Goal: Information Seeking & Learning: Learn about a topic

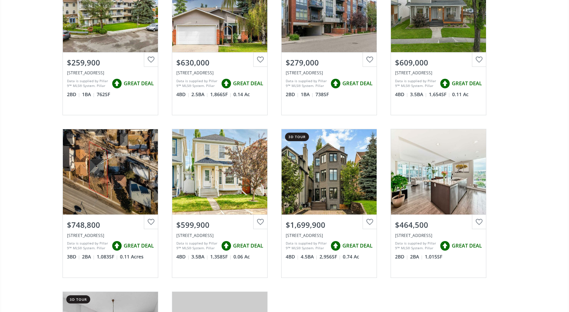
scroll to position [137, 0]
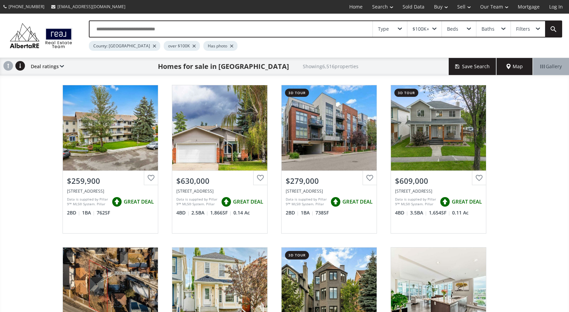
click at [513, 68] on span "Map" at bounding box center [514, 66] width 16 height 7
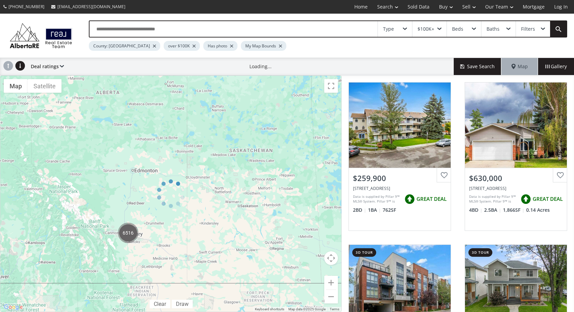
drag, startPoint x: 127, startPoint y: 235, endPoint x: 181, endPoint y: 188, distance: 71.9
click at [181, 188] on div at bounding box center [170, 193] width 341 height 237
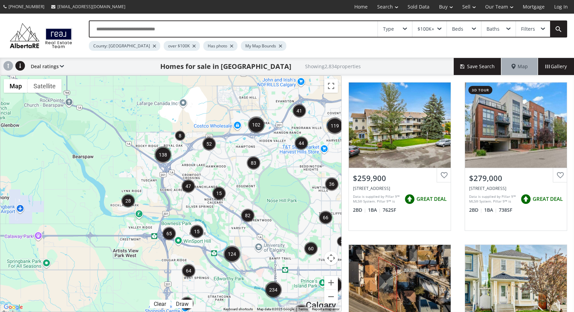
drag, startPoint x: 93, startPoint y: 138, endPoint x: 172, endPoint y: 175, distance: 86.6
click at [172, 175] on div "To navigate, press the arrow keys. $1.35M" at bounding box center [170, 194] width 341 height 236
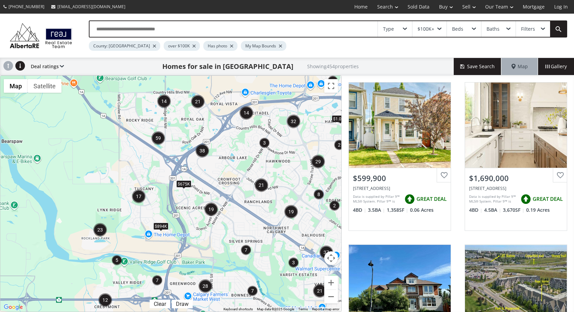
click at [202, 153] on img "38" at bounding box center [202, 151] width 14 height 14
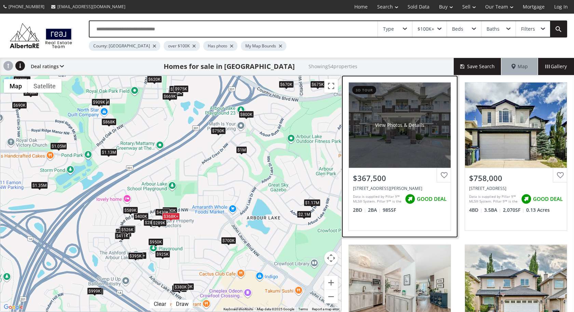
click at [413, 141] on div "View Photos & Details" at bounding box center [400, 125] width 102 height 85
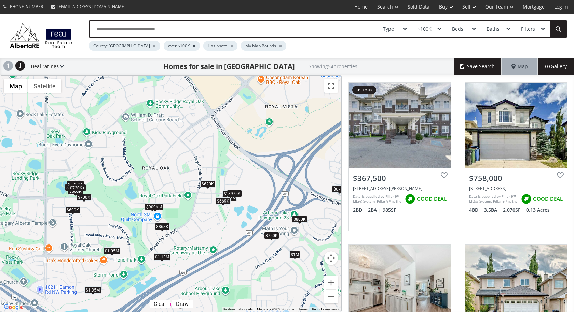
drag, startPoint x: 132, startPoint y: 131, endPoint x: 186, endPoint y: 236, distance: 117.9
click at [186, 236] on div "To navigate, press the arrow keys. $368K+ $758K $400K $1.03M $1.13M $300K $690K…" at bounding box center [170, 194] width 341 height 236
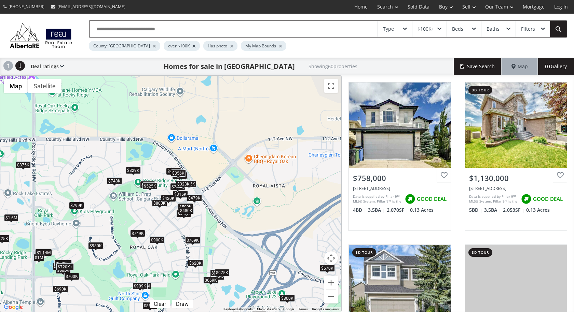
drag, startPoint x: 248, startPoint y: 124, endPoint x: 235, endPoint y: 204, distance: 81.0
click at [235, 204] on div "To navigate, press the arrow keys. $758K $1.13M $690K $450K $770K $620K $315K $…" at bounding box center [170, 194] width 341 height 236
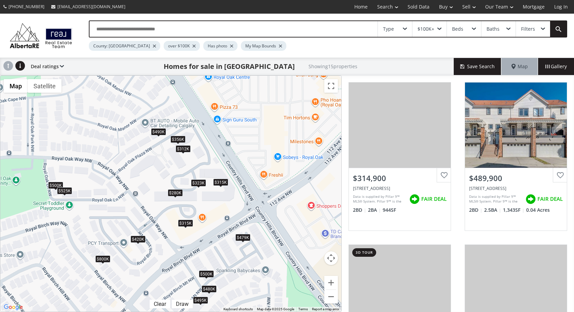
click at [223, 182] on div "$315K" at bounding box center [220, 182] width 15 height 7
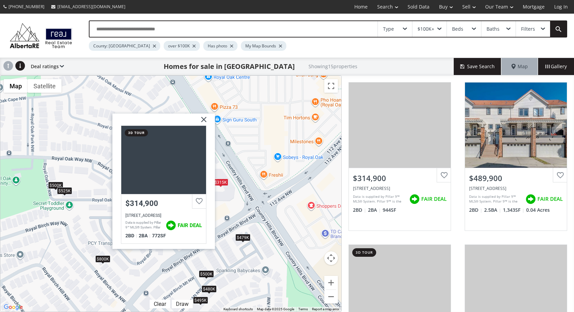
click at [203, 117] on img at bounding box center [201, 122] width 17 height 17
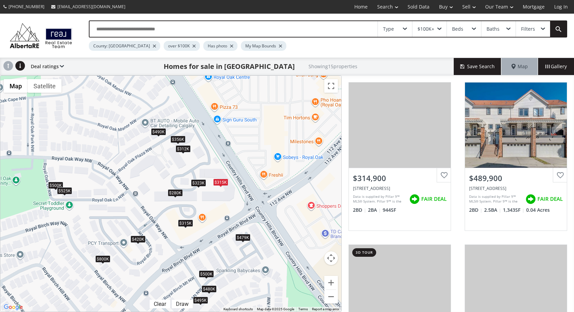
click at [196, 183] on div "$323K" at bounding box center [198, 183] width 15 height 7
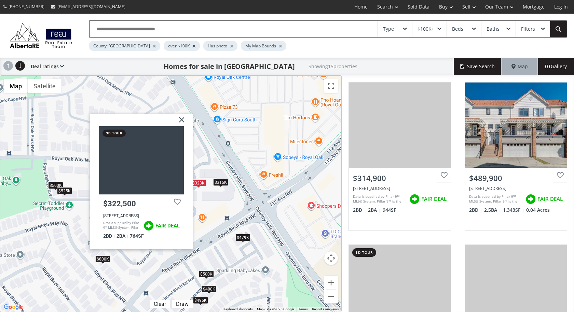
click at [182, 121] on img at bounding box center [178, 122] width 17 height 17
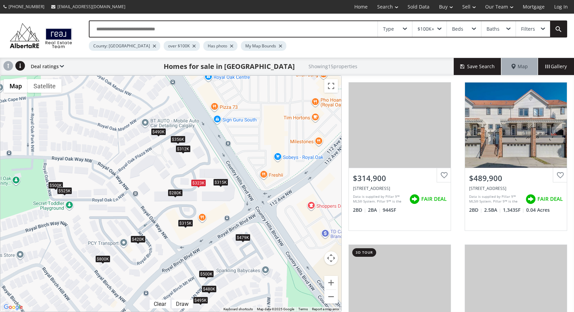
click at [175, 193] on div "$280K" at bounding box center [175, 193] width 15 height 7
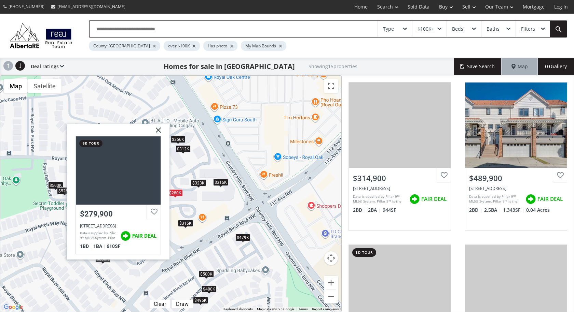
click at [158, 129] on img at bounding box center [155, 132] width 17 height 17
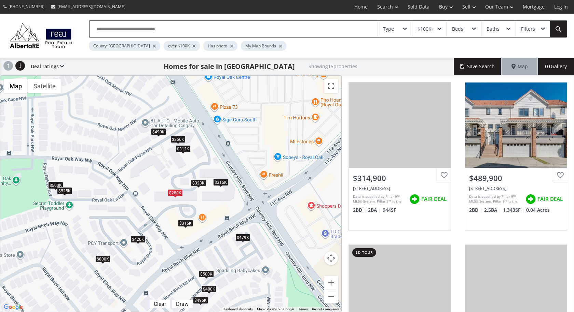
click at [158, 131] on div "$490K" at bounding box center [158, 131] width 15 height 7
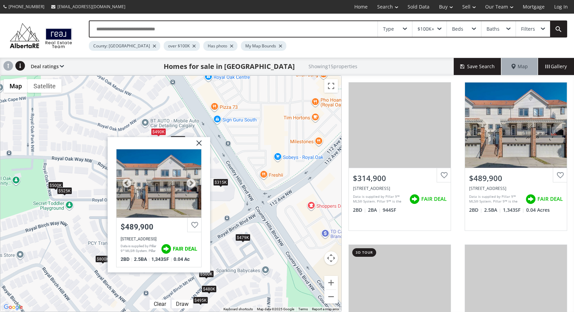
click at [158, 183] on div at bounding box center [158, 184] width 85 height 68
click at [198, 144] on img at bounding box center [196, 145] width 17 height 17
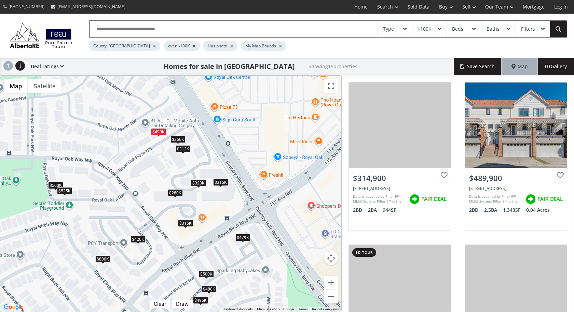
click at [243, 237] on div "$479K" at bounding box center [242, 237] width 15 height 7
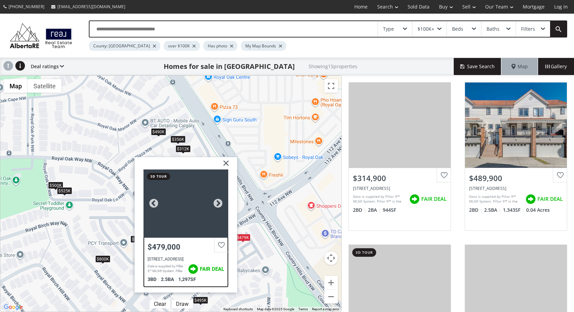
click at [183, 205] on div at bounding box center [185, 204] width 85 height 68
click at [225, 161] on img at bounding box center [223, 165] width 17 height 17
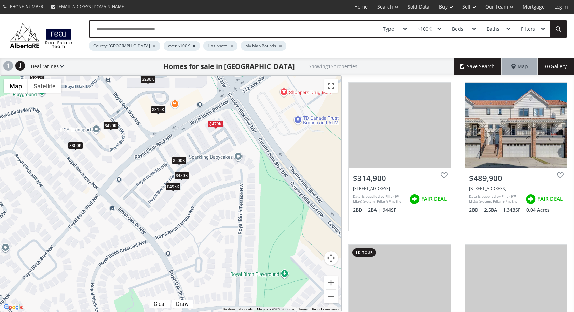
drag, startPoint x: 255, startPoint y: 277, endPoint x: 228, endPoint y: 162, distance: 118.3
click at [228, 162] on div "To navigate, press the arrow keys. $315K $490K $315K $500K $800K $495K $420K $4…" at bounding box center [170, 194] width 341 height 236
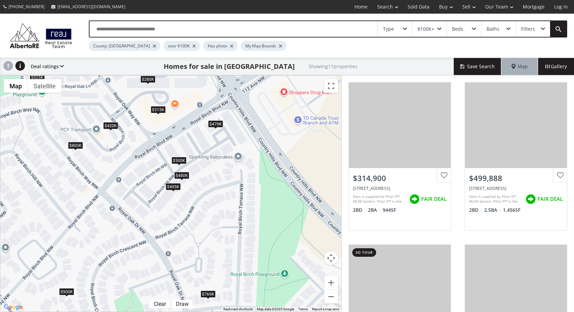
click at [171, 185] on div "$495K" at bounding box center [173, 186] width 15 height 7
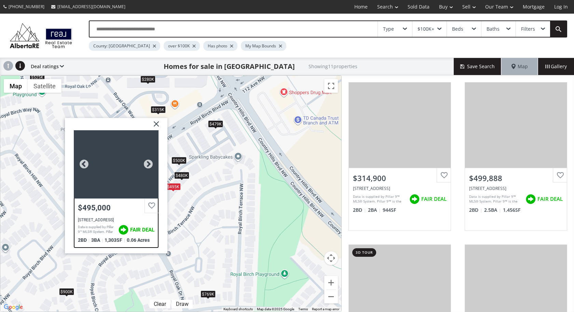
click at [106, 173] on div at bounding box center [116, 164] width 85 height 68
click at [158, 127] on img at bounding box center [153, 126] width 17 height 17
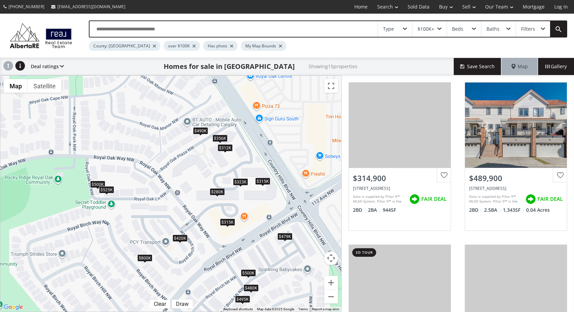
drag, startPoint x: 151, startPoint y: 145, endPoint x: 205, endPoint y: 181, distance: 64.6
click at [205, 181] on div "To navigate, press the arrow keys. $315K $490K $315K $500K $800K $495K $420K $4…" at bounding box center [170, 194] width 341 height 236
click at [180, 237] on div "$420K" at bounding box center [179, 238] width 15 height 7
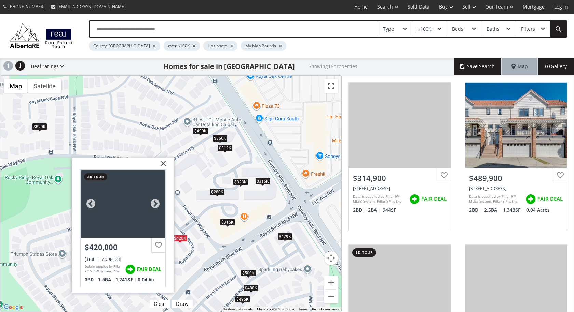
click at [130, 213] on div at bounding box center [123, 204] width 85 height 68
click at [164, 161] on img at bounding box center [160, 166] width 17 height 17
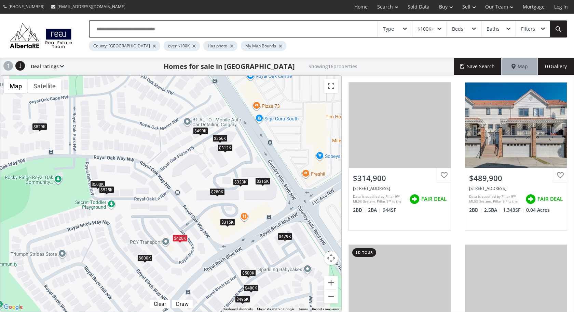
click at [248, 272] on div "$500K" at bounding box center [248, 273] width 15 height 7
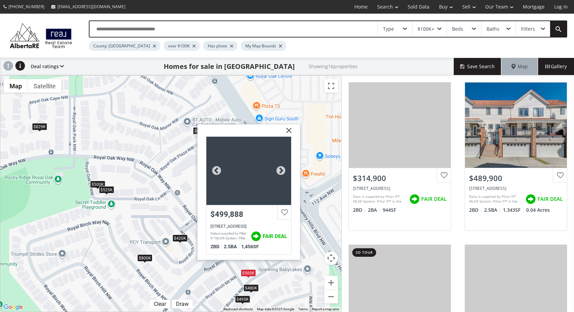
click at [246, 165] on div at bounding box center [248, 171] width 85 height 68
click at [288, 127] on img at bounding box center [286, 133] width 17 height 17
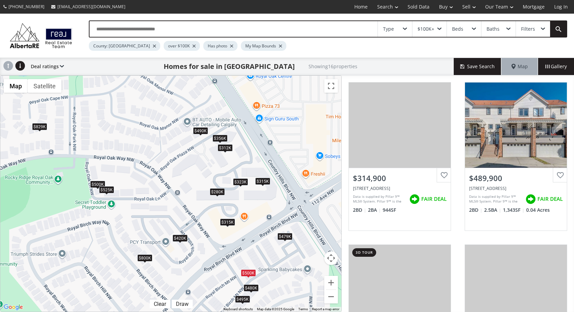
click at [182, 238] on div "$420K" at bounding box center [179, 238] width 15 height 7
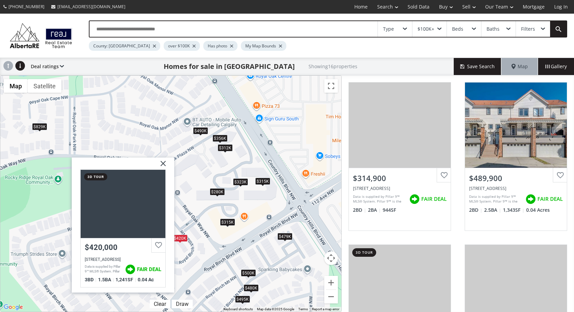
click at [164, 165] on img at bounding box center [160, 166] width 17 height 17
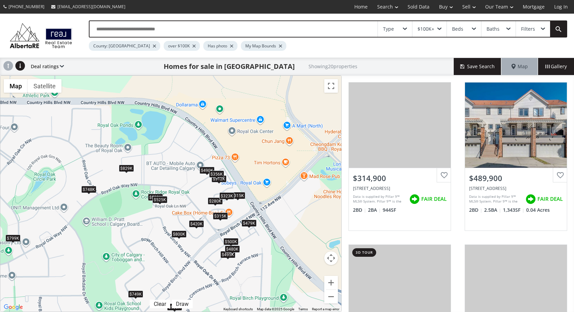
click at [158, 199] on div "$525K" at bounding box center [159, 199] width 15 height 7
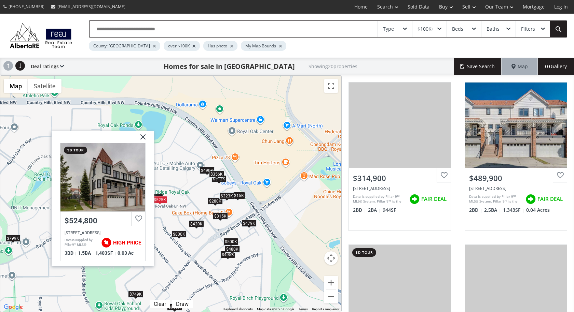
click at [143, 139] on img at bounding box center [140, 139] width 17 height 17
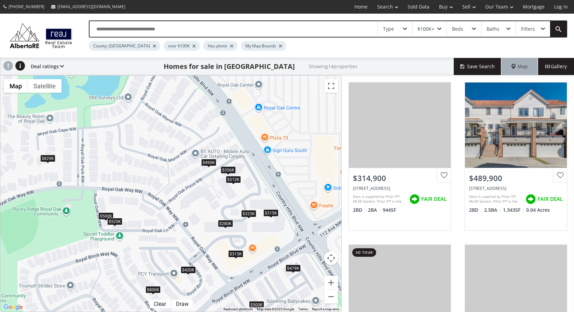
click at [207, 163] on div "$490K" at bounding box center [208, 162] width 15 height 7
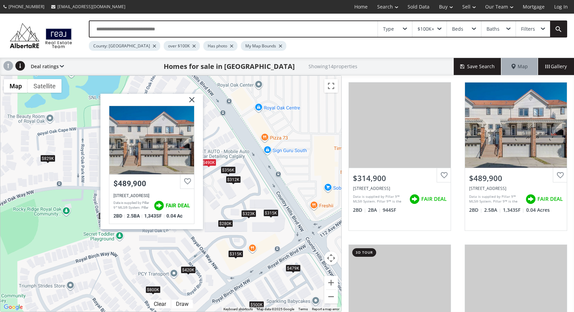
click at [191, 98] on img at bounding box center [189, 102] width 17 height 17
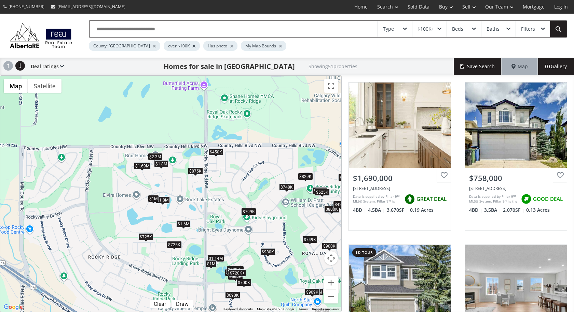
drag, startPoint x: 75, startPoint y: 176, endPoint x: 206, endPoint y: 188, distance: 131.6
click at [206, 188] on div "To navigate, press the arrow keys. $1.69M $758K $690K $770K $620K $315K $600K+ …" at bounding box center [170, 194] width 341 height 236
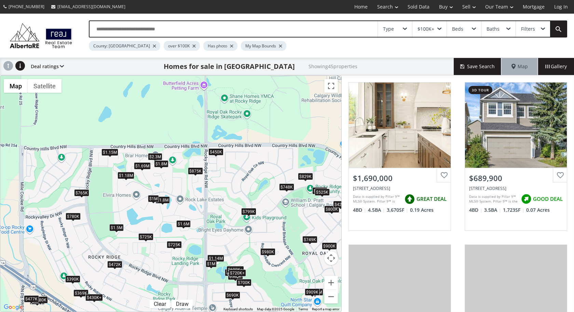
click at [183, 225] on div "$1.6M" at bounding box center [183, 224] width 14 height 7
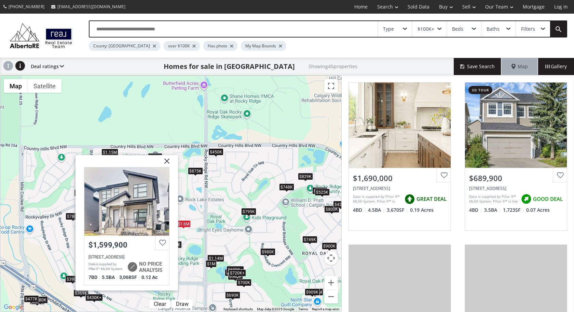
click at [167, 162] on img at bounding box center [164, 163] width 17 height 17
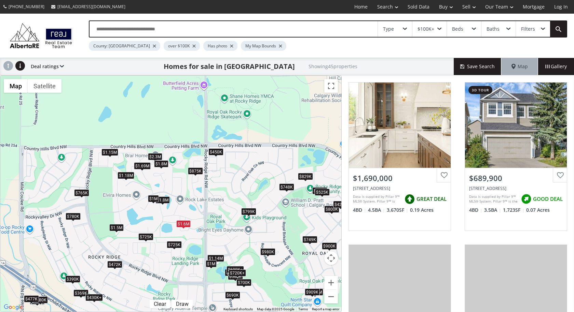
click at [182, 223] on div "$1.6M" at bounding box center [183, 224] width 14 height 7
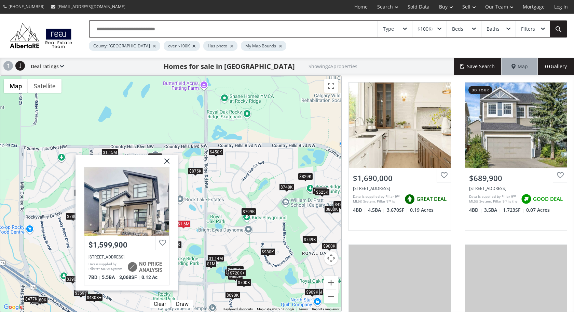
click at [167, 160] on img at bounding box center [164, 163] width 17 height 17
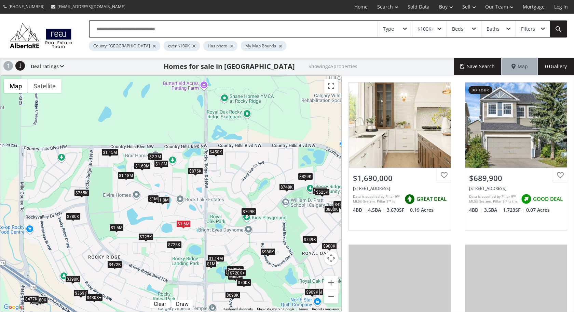
click at [113, 264] on div "$472K" at bounding box center [114, 264] width 15 height 7
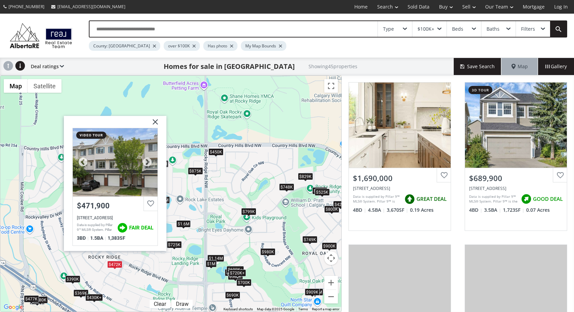
click at [123, 161] on div at bounding box center [115, 162] width 85 height 68
click at [155, 124] on img at bounding box center [152, 124] width 17 height 17
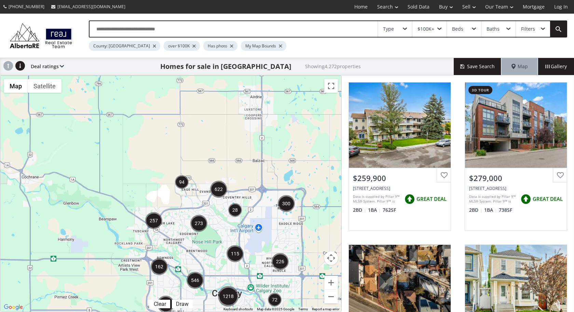
drag, startPoint x: 213, startPoint y: 138, endPoint x: 159, endPoint y: 190, distance: 74.2
click at [159, 190] on div "To navigate, press the arrow keys. $940K" at bounding box center [170, 194] width 341 height 236
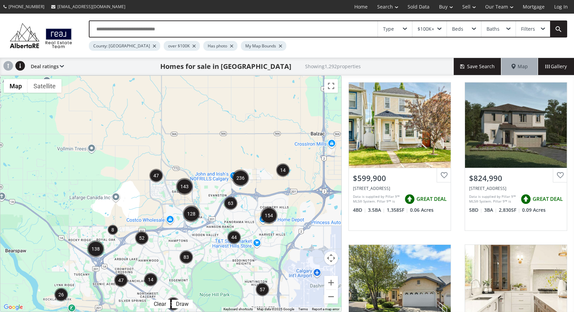
click at [157, 177] on img "47" at bounding box center [156, 176] width 14 height 14
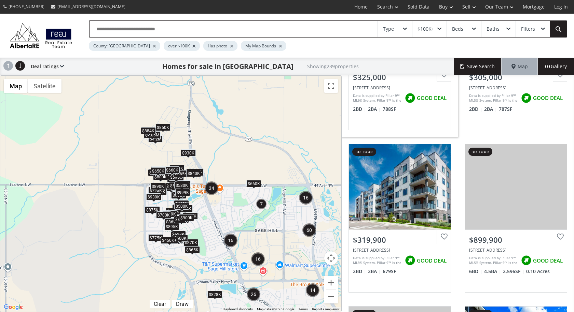
scroll to position [273, 0]
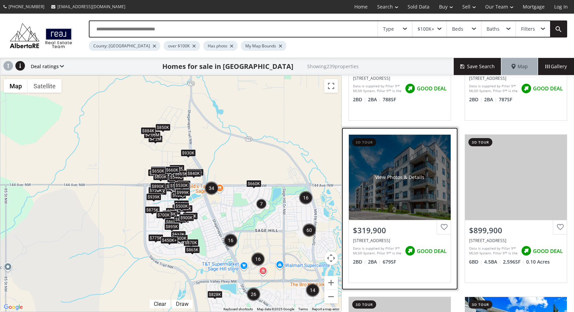
click at [401, 202] on div "View Photos & Details" at bounding box center [400, 177] width 102 height 85
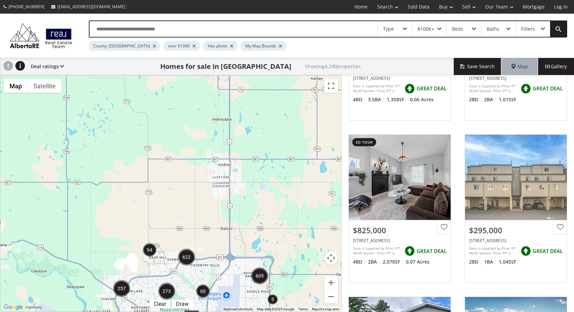
drag, startPoint x: 268, startPoint y: 120, endPoint x: 215, endPoint y: 185, distance: 84.3
click at [215, 185] on div "To navigate, press the arrow keys. $669K" at bounding box center [170, 194] width 341 height 236
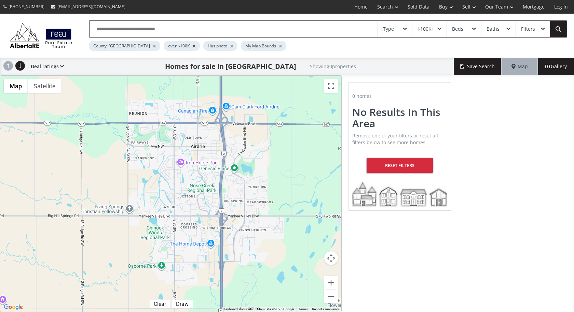
drag, startPoint x: 212, startPoint y: 143, endPoint x: 202, endPoint y: 178, distance: 36.5
click at [202, 178] on div "To navigate, press the arrow keys." at bounding box center [170, 194] width 341 height 236
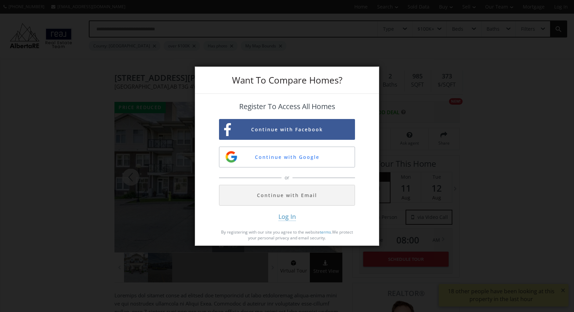
click at [66, 126] on div "Want To Compare Homes? Register To Access All Homes Continue with Facebook Cont…" at bounding box center [287, 156] width 574 height 312
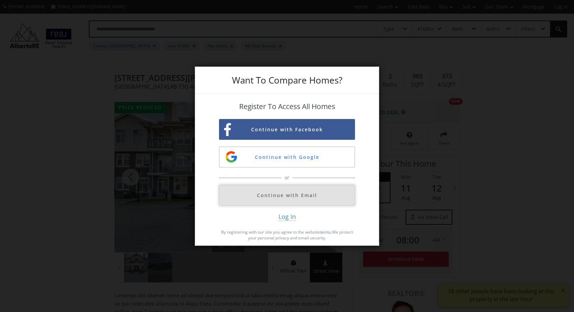
click at [269, 197] on button "Continue with Email" at bounding box center [287, 195] width 136 height 21
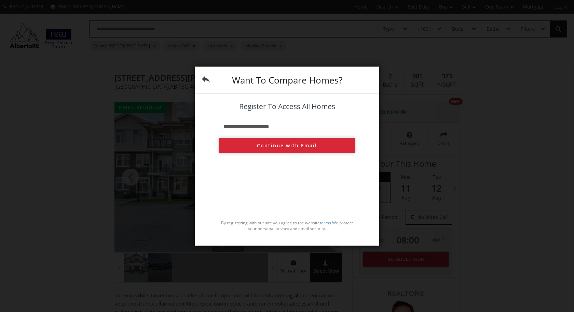
type input "**********"
click at [290, 148] on button "Continue with Email" at bounding box center [287, 145] width 136 height 15
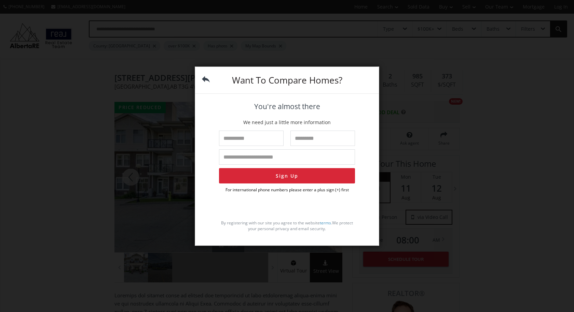
click at [253, 139] on input "text" at bounding box center [251, 138] width 65 height 15
type input "*********"
click at [332, 140] on input "text" at bounding box center [322, 138] width 65 height 15
type input "*"
type input "****"
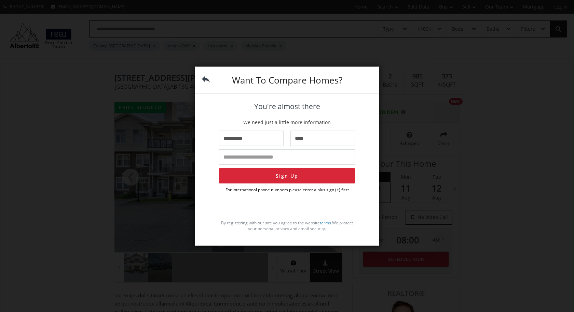
click at [282, 156] on input "tel" at bounding box center [287, 157] width 136 height 15
type input "**********"
click at [283, 175] on button "Sign Up" at bounding box center [287, 175] width 136 height 15
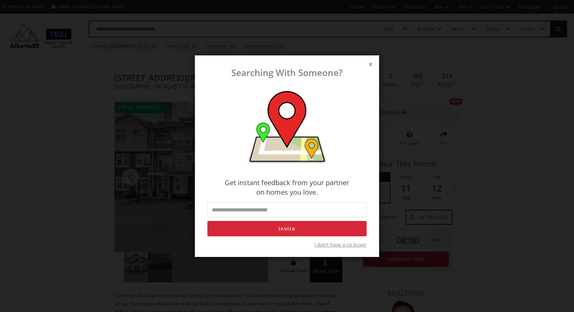
click at [369, 64] on span "x" at bounding box center [370, 64] width 17 height 19
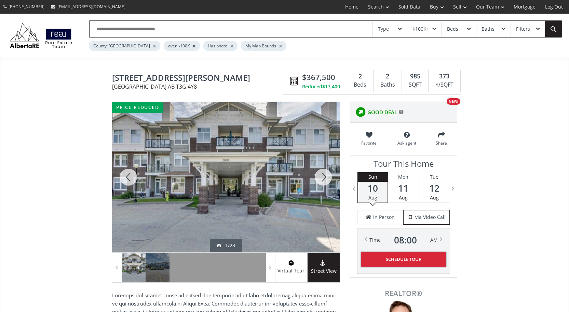
click at [219, 178] on div at bounding box center [225, 177] width 227 height 151
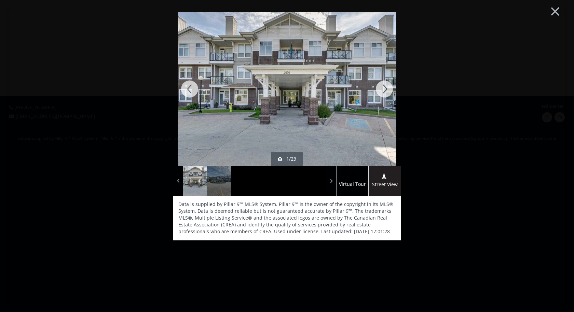
click at [383, 88] on div at bounding box center [384, 89] width 33 height 154
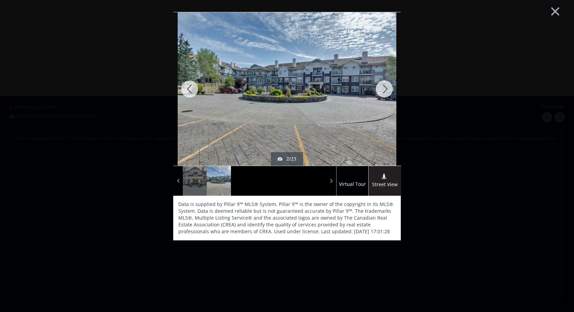
click at [383, 88] on div at bounding box center [384, 89] width 33 height 154
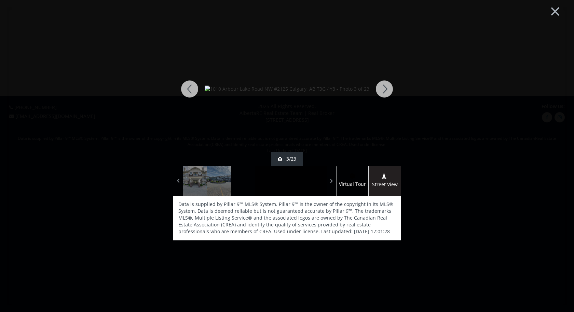
click at [383, 88] on div at bounding box center [384, 89] width 33 height 154
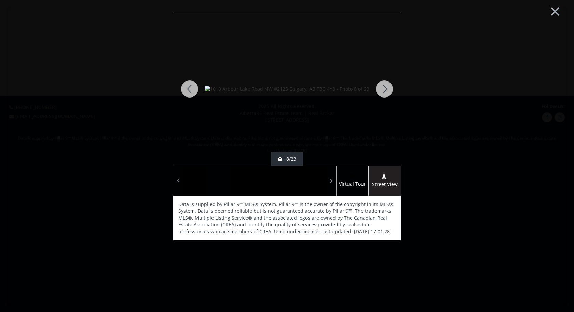
click at [383, 88] on div at bounding box center [384, 89] width 33 height 154
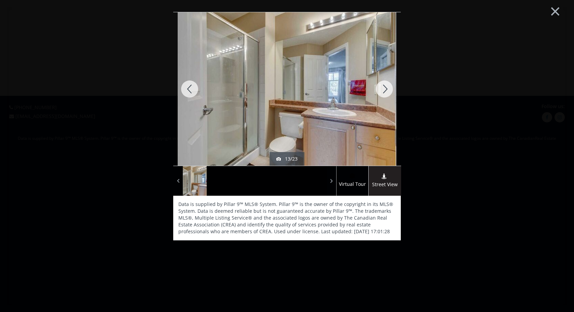
click at [383, 88] on div at bounding box center [384, 89] width 33 height 154
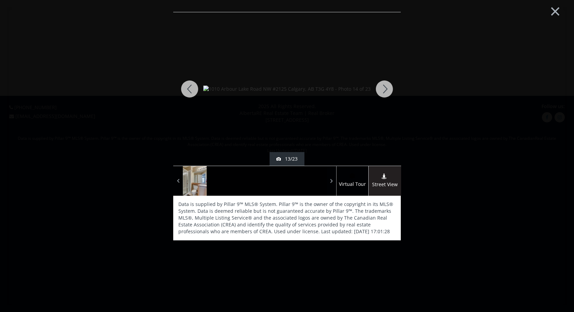
click at [383, 88] on div at bounding box center [384, 89] width 33 height 154
click at [554, 13] on button "×" at bounding box center [555, 11] width 38 height 28
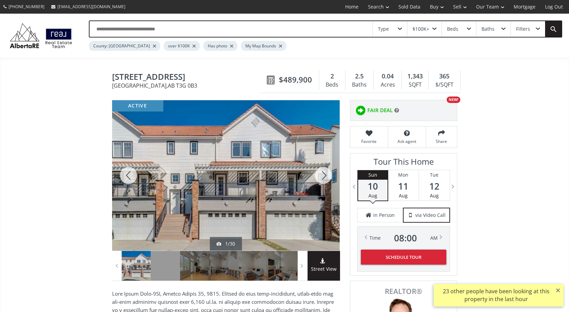
click at [325, 176] on div at bounding box center [323, 175] width 33 height 151
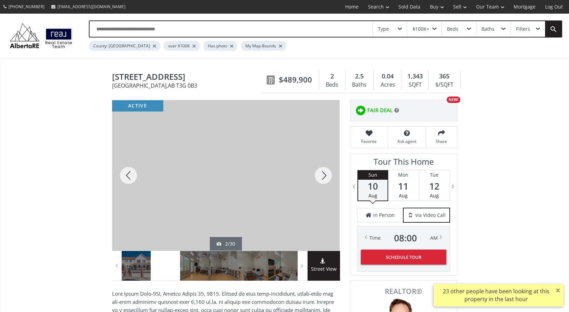
click at [325, 176] on div at bounding box center [323, 175] width 33 height 151
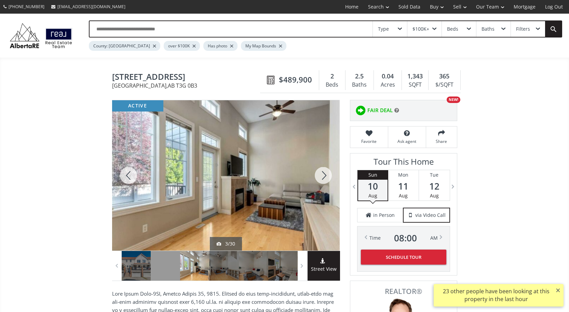
click at [325, 176] on div at bounding box center [323, 175] width 33 height 151
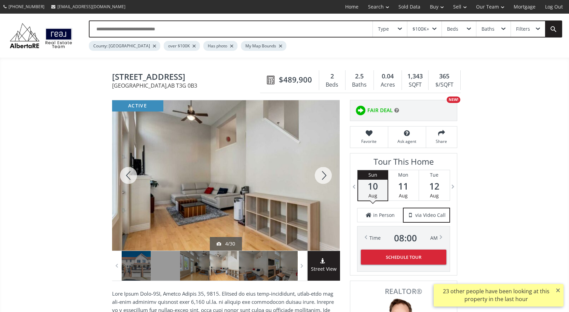
click at [325, 176] on div at bounding box center [323, 175] width 33 height 151
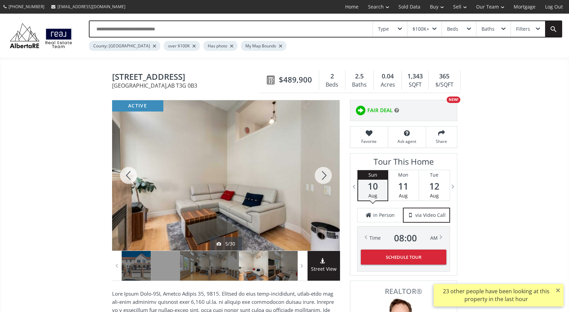
click at [325, 176] on div at bounding box center [323, 175] width 33 height 151
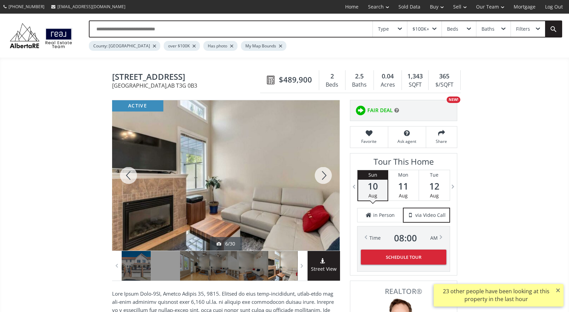
click at [325, 176] on div at bounding box center [323, 175] width 33 height 151
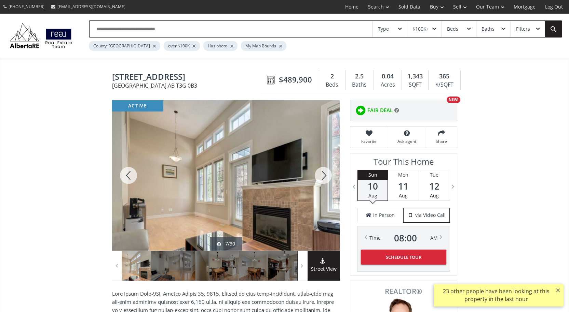
click at [325, 176] on div at bounding box center [323, 175] width 33 height 151
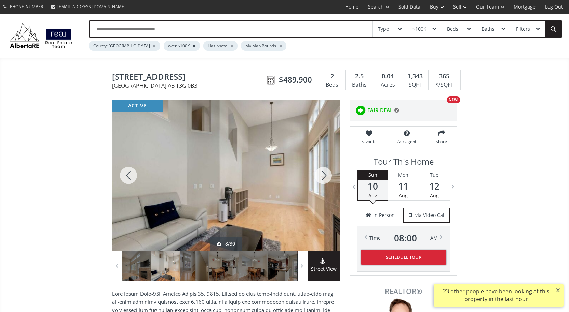
click at [325, 176] on div at bounding box center [323, 175] width 33 height 151
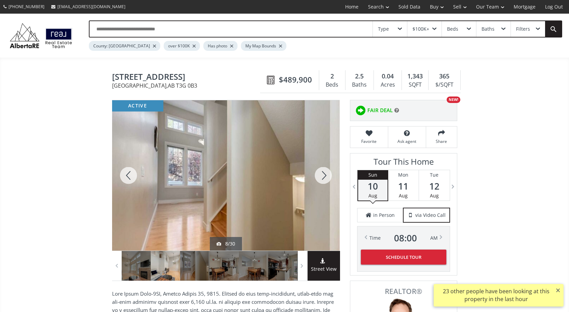
click at [325, 176] on div at bounding box center [323, 175] width 33 height 151
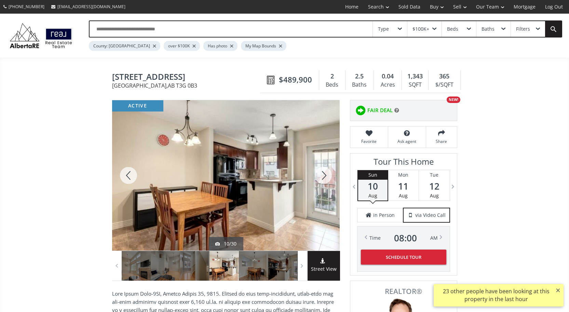
click at [325, 176] on div at bounding box center [323, 175] width 33 height 151
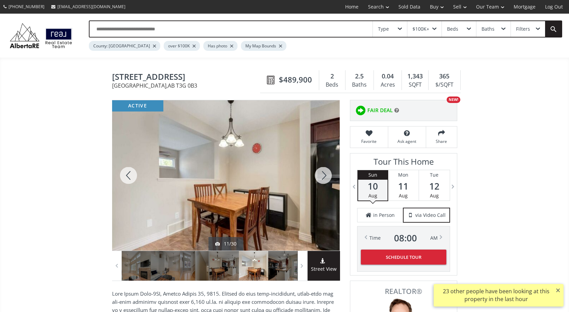
click at [325, 176] on div at bounding box center [323, 175] width 33 height 151
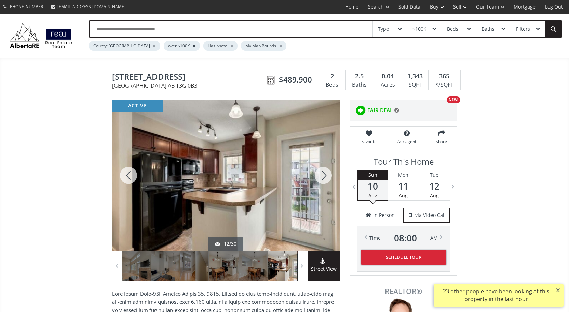
click at [325, 176] on div at bounding box center [323, 175] width 33 height 151
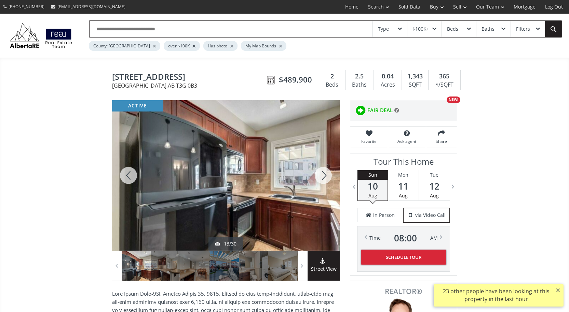
click at [325, 176] on div at bounding box center [323, 175] width 33 height 151
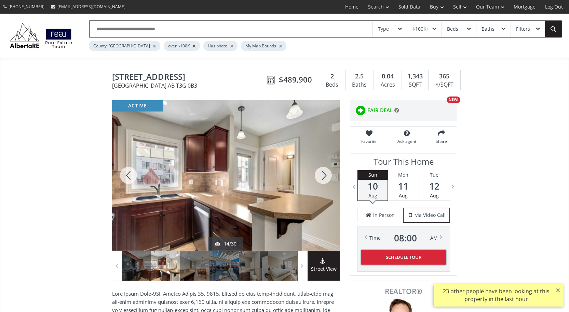
click at [325, 176] on div at bounding box center [323, 175] width 33 height 151
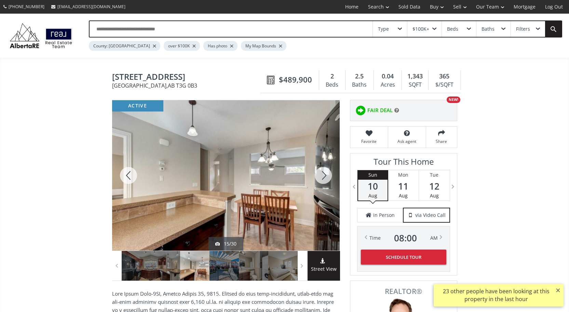
click at [325, 176] on div at bounding box center [323, 175] width 33 height 151
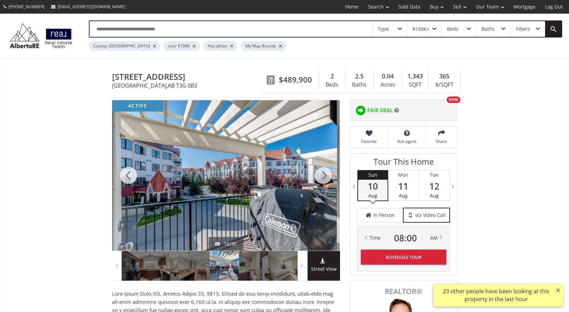
click at [325, 176] on div at bounding box center [323, 175] width 33 height 151
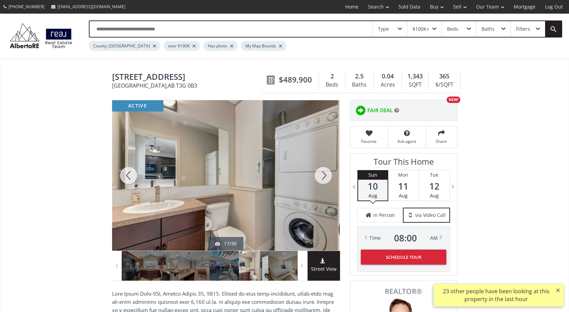
click at [128, 177] on div at bounding box center [128, 175] width 33 height 151
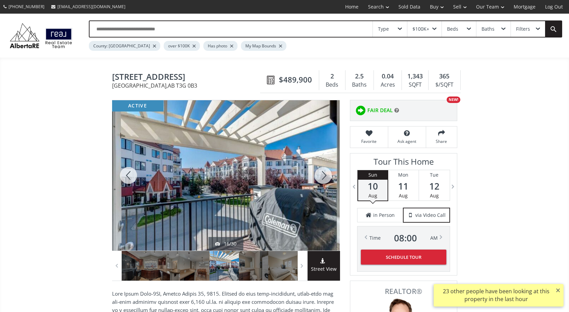
click at [324, 178] on div at bounding box center [323, 175] width 33 height 151
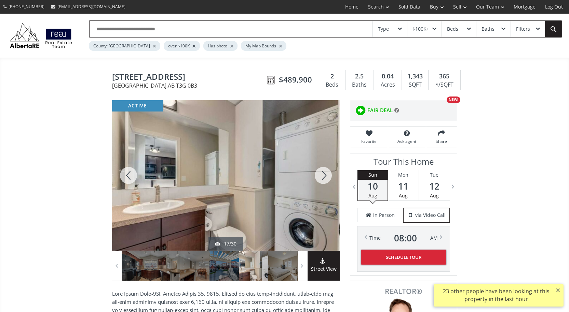
click at [324, 178] on div at bounding box center [323, 175] width 33 height 151
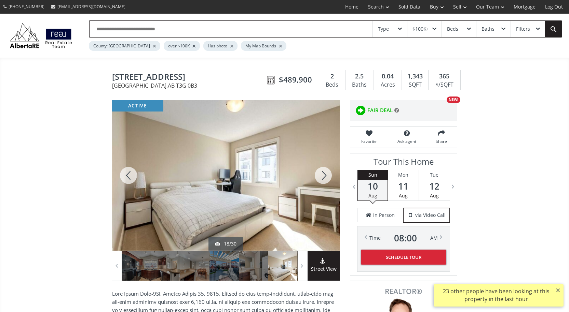
click at [324, 178] on div at bounding box center [323, 175] width 33 height 151
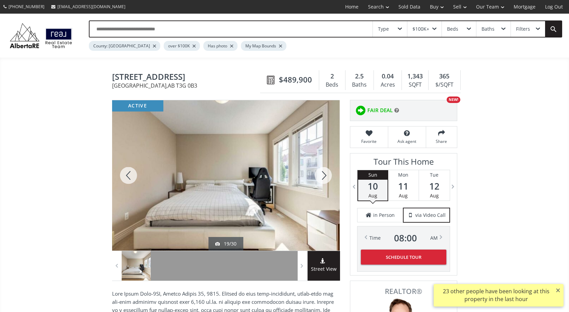
click at [324, 178] on div at bounding box center [323, 175] width 33 height 151
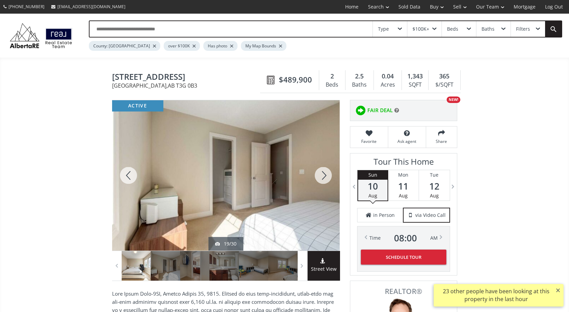
click at [324, 178] on div at bounding box center [323, 175] width 33 height 151
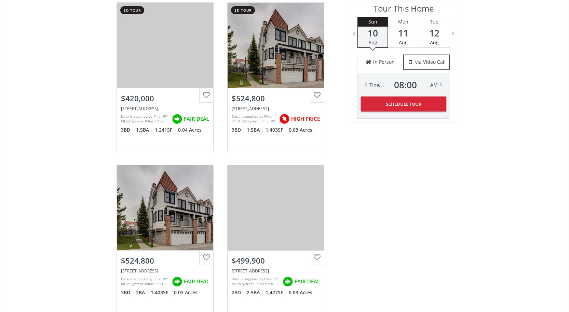
scroll to position [1024, 0]
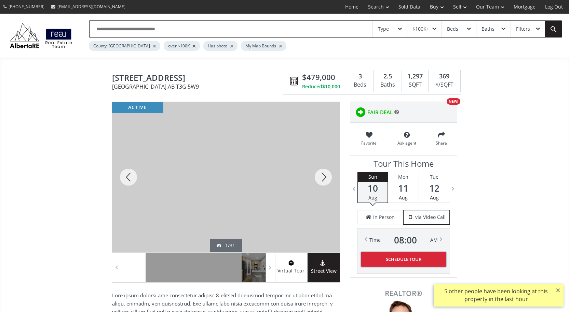
click at [326, 178] on div at bounding box center [323, 177] width 33 height 151
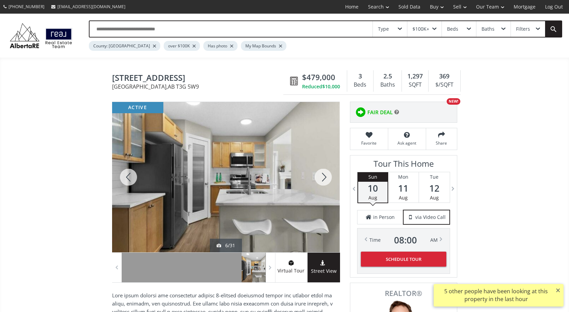
click at [326, 178] on div at bounding box center [323, 177] width 33 height 151
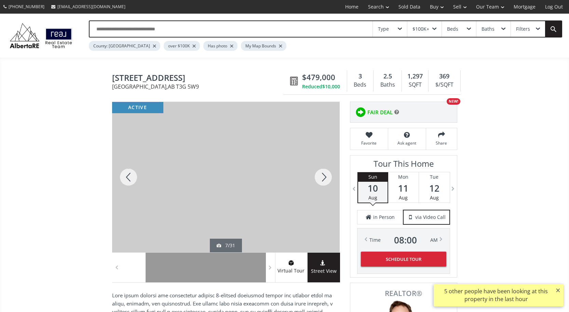
click at [326, 178] on div at bounding box center [323, 177] width 33 height 151
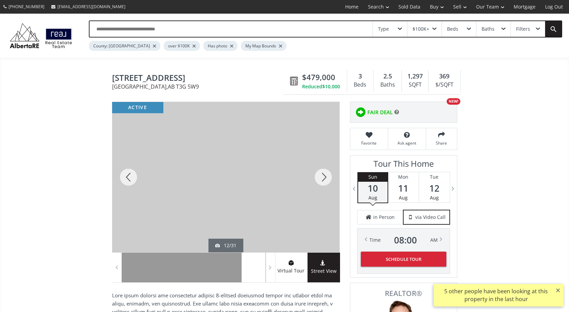
click at [326, 178] on div at bounding box center [323, 177] width 33 height 151
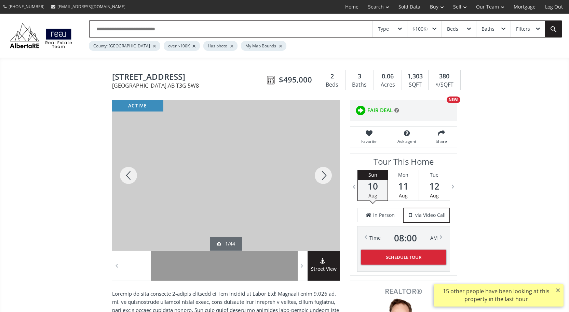
click at [324, 177] on div at bounding box center [323, 175] width 33 height 151
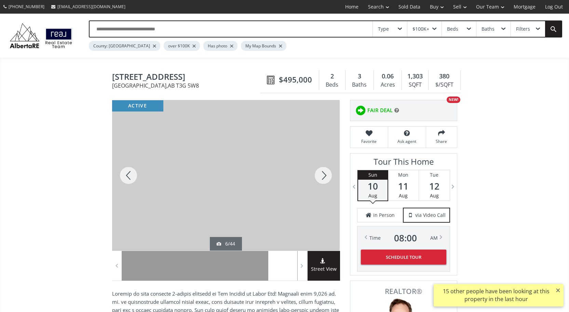
click at [324, 177] on div at bounding box center [323, 175] width 33 height 151
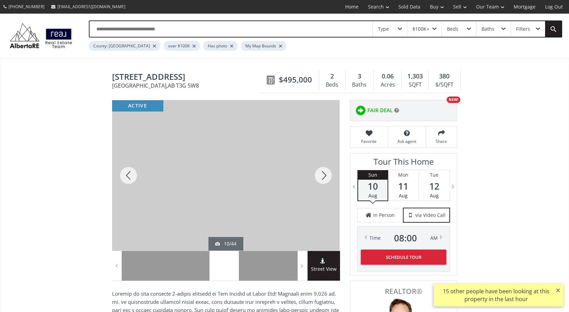
click at [324, 177] on div at bounding box center [323, 175] width 33 height 151
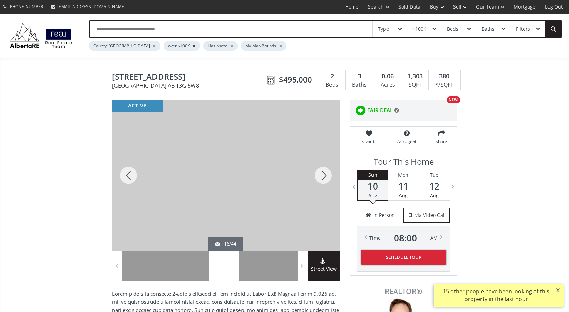
click at [324, 177] on div at bounding box center [323, 175] width 33 height 151
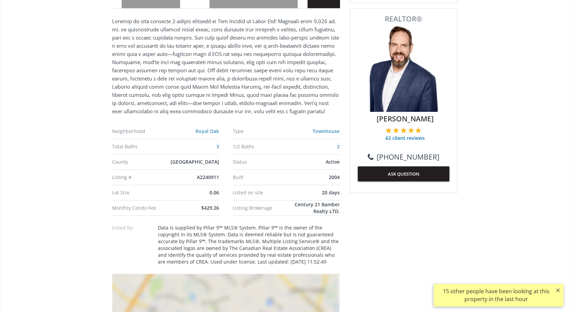
scroll to position [273, 0]
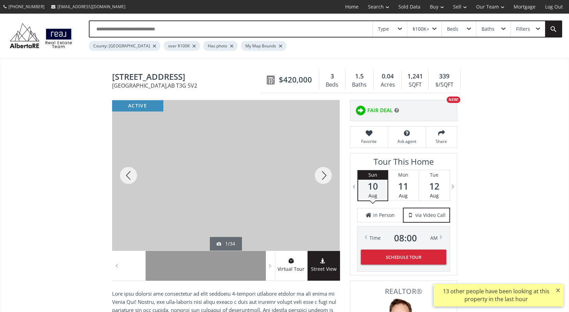
click at [321, 178] on div at bounding box center [323, 175] width 33 height 151
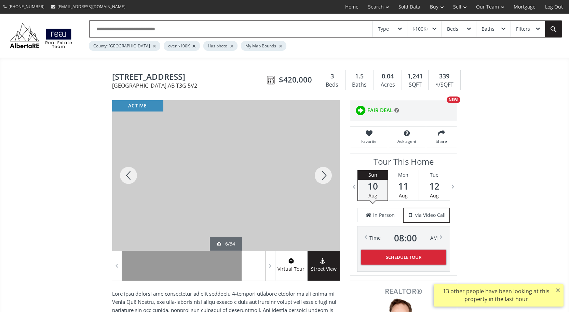
click at [321, 178] on div at bounding box center [323, 175] width 33 height 151
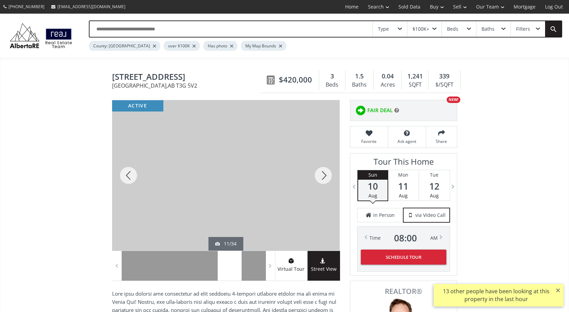
click at [321, 178] on div at bounding box center [323, 175] width 33 height 151
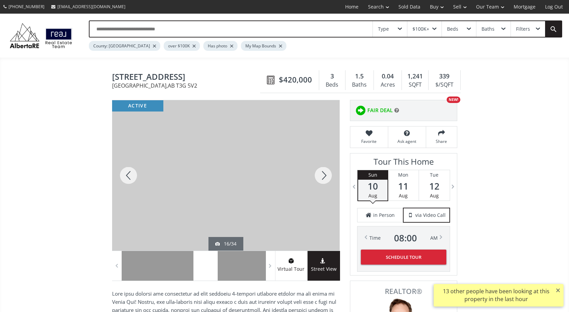
click at [321, 178] on div at bounding box center [323, 175] width 33 height 151
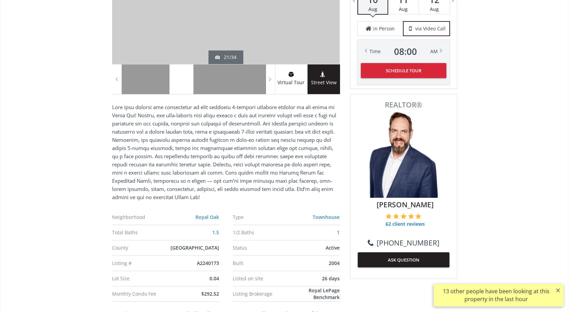
scroll to position [239, 0]
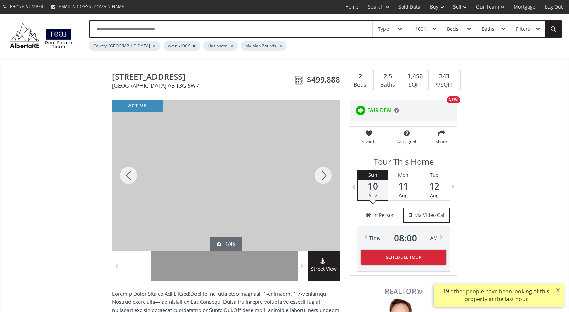
click at [322, 175] on div at bounding box center [323, 175] width 33 height 151
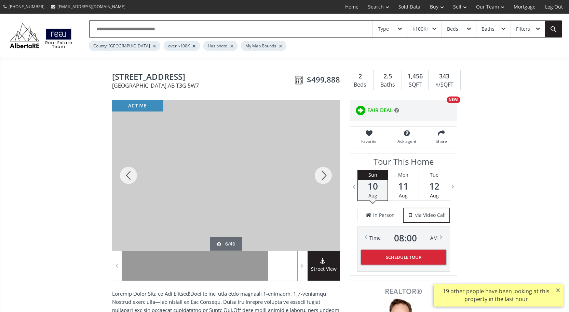
click at [322, 175] on div at bounding box center [323, 175] width 33 height 151
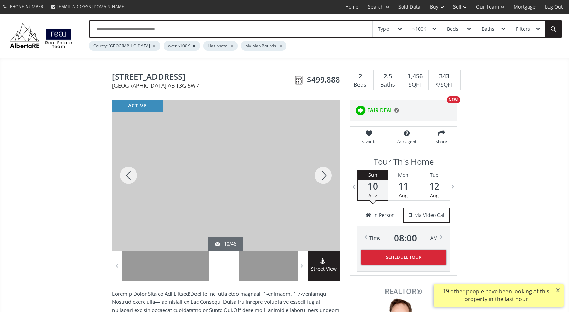
click at [322, 175] on div at bounding box center [323, 175] width 33 height 151
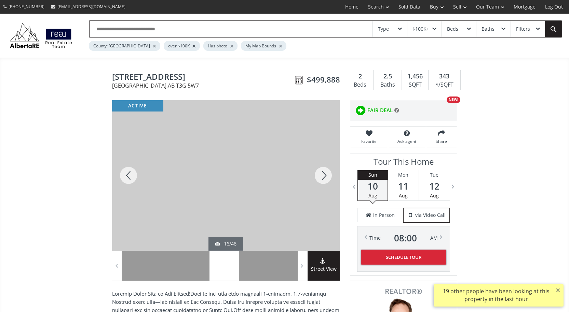
click at [322, 175] on div at bounding box center [323, 175] width 33 height 151
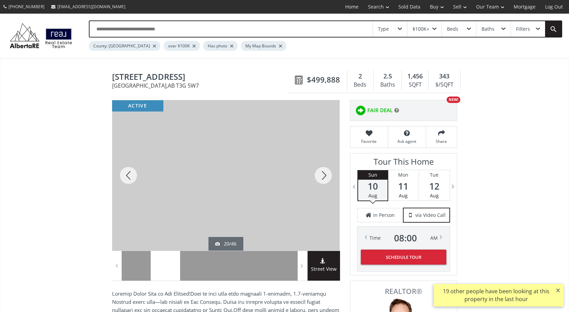
click at [322, 175] on div at bounding box center [323, 175] width 33 height 151
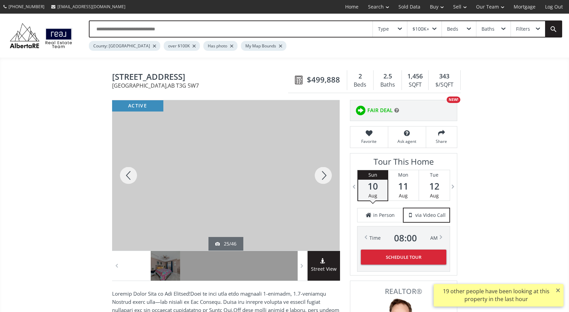
click at [322, 175] on div at bounding box center [323, 175] width 33 height 151
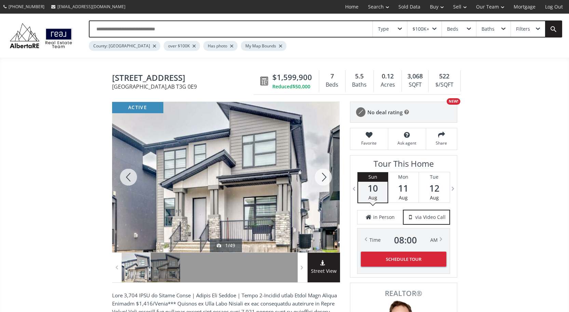
click at [324, 178] on div at bounding box center [323, 177] width 33 height 151
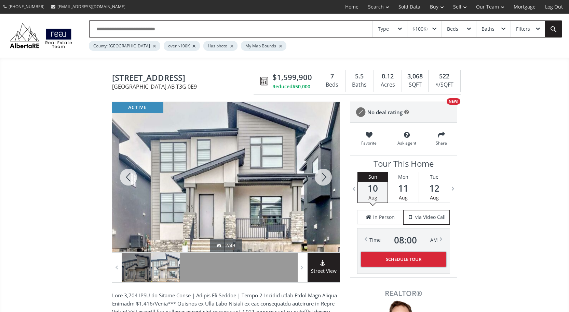
click at [324, 178] on div at bounding box center [323, 177] width 33 height 151
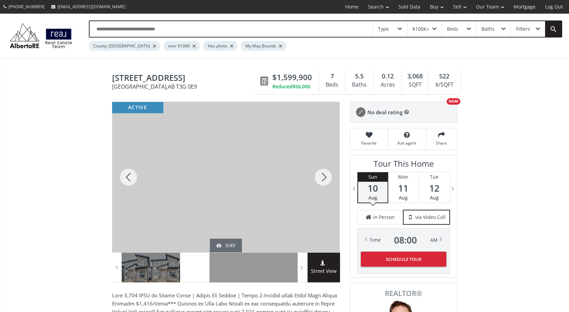
click at [324, 178] on div at bounding box center [323, 177] width 33 height 151
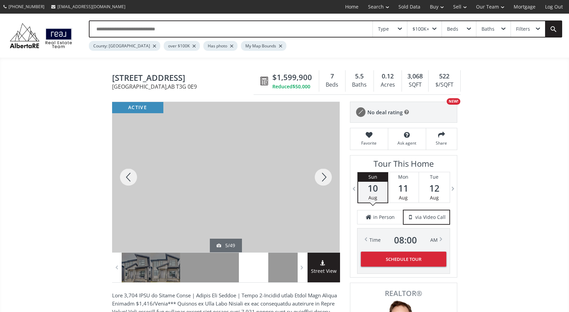
click at [324, 178] on div at bounding box center [323, 177] width 33 height 151
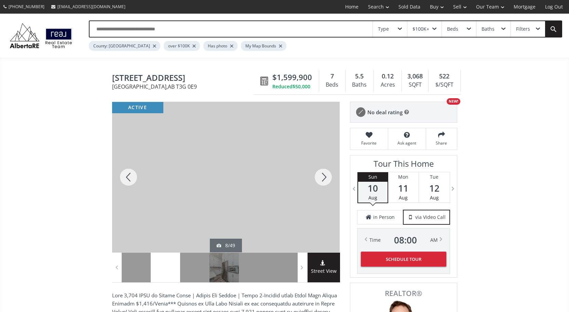
click at [324, 178] on div at bounding box center [323, 177] width 33 height 151
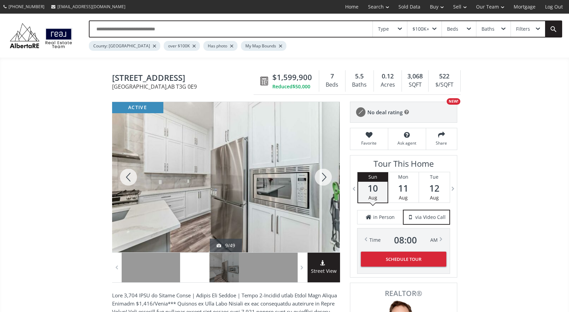
click at [324, 178] on div at bounding box center [323, 177] width 33 height 151
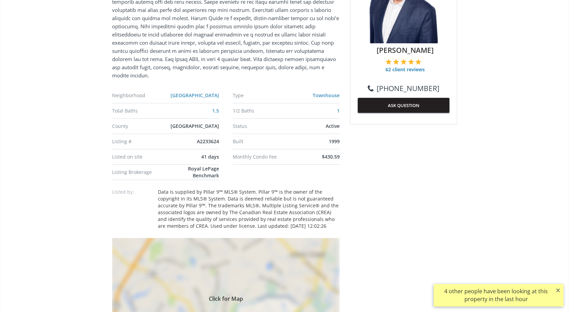
scroll to position [171, 0]
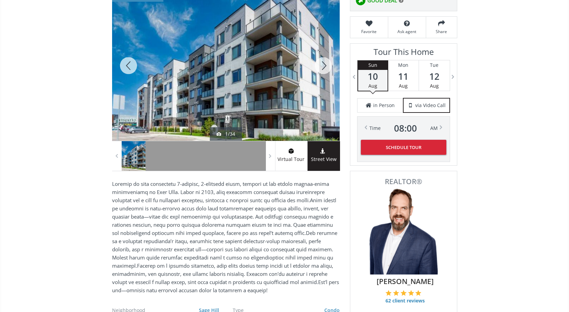
scroll to position [68, 0]
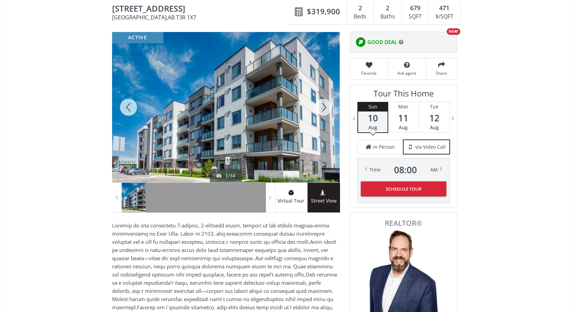
click at [323, 106] on div at bounding box center [323, 107] width 33 height 151
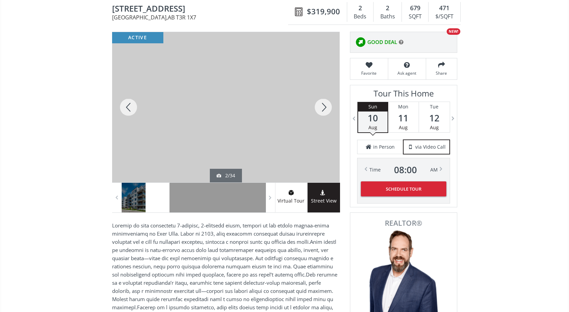
click at [323, 106] on div at bounding box center [323, 107] width 33 height 151
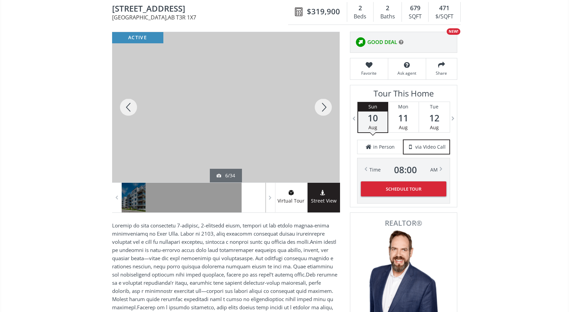
click at [323, 106] on div at bounding box center [323, 107] width 33 height 151
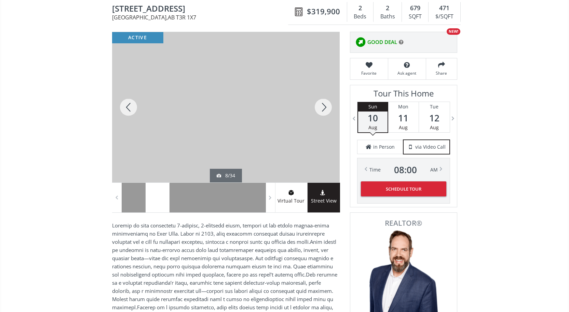
click at [323, 106] on div at bounding box center [323, 107] width 33 height 151
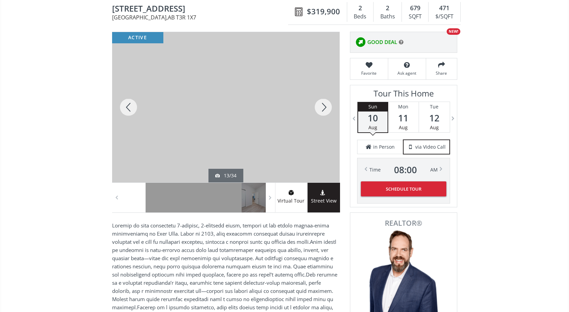
click at [323, 106] on div at bounding box center [323, 107] width 33 height 151
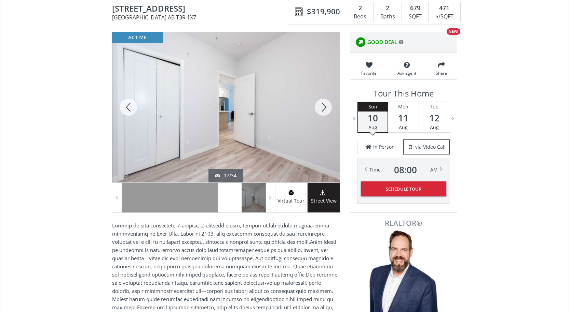
click at [323, 106] on div at bounding box center [323, 107] width 33 height 151
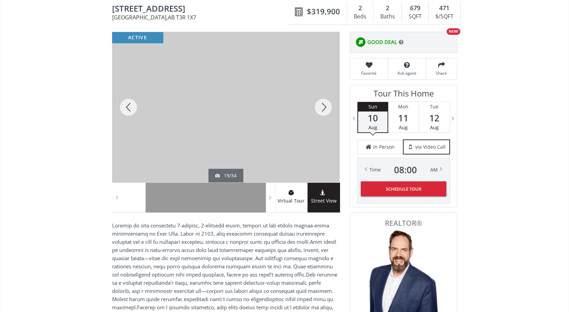
click at [323, 106] on div at bounding box center [323, 107] width 33 height 151
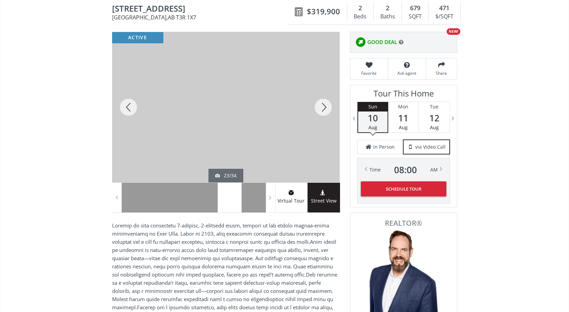
click at [323, 106] on div at bounding box center [323, 107] width 33 height 151
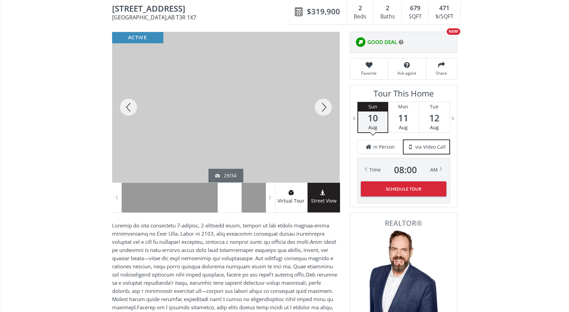
click at [323, 106] on div at bounding box center [323, 107] width 33 height 151
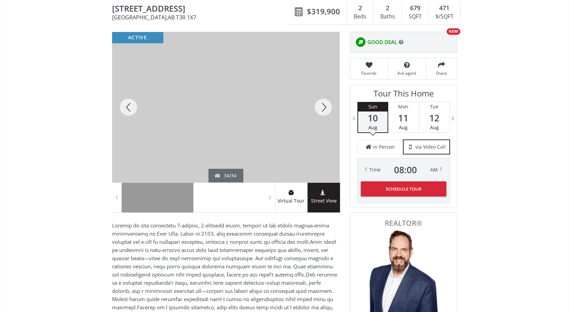
click at [323, 106] on div at bounding box center [323, 107] width 33 height 151
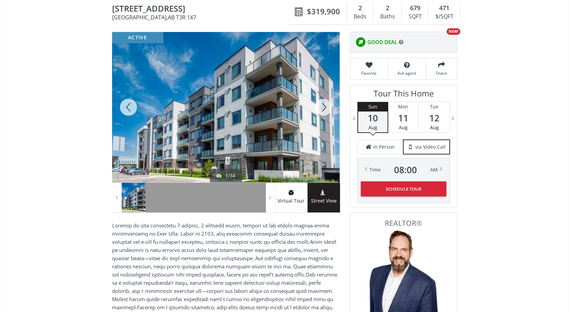
click at [323, 106] on div at bounding box center [323, 107] width 33 height 151
